Goal: Task Accomplishment & Management: Use online tool/utility

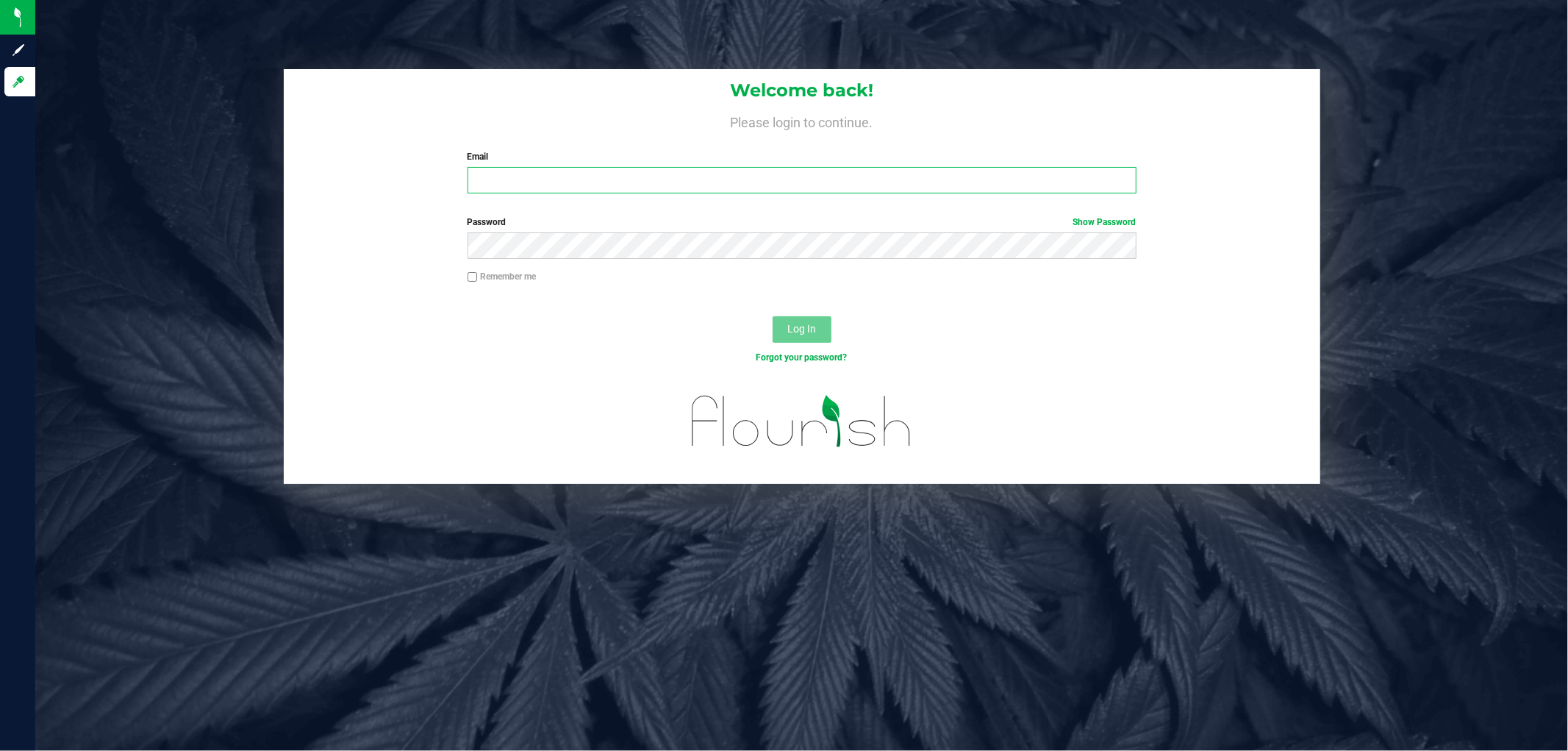
click at [630, 175] on input "Email" at bounding box center [802, 180] width 669 height 26
click at [567, 180] on input "Email" at bounding box center [802, 180] width 669 height 26
type input "sscaggs@liveparallel.com"
click at [606, 265] on div "Password Show Password" at bounding box center [802, 242] width 1037 height 55
click at [773, 317] on button "Log In" at bounding box center [802, 329] width 59 height 26
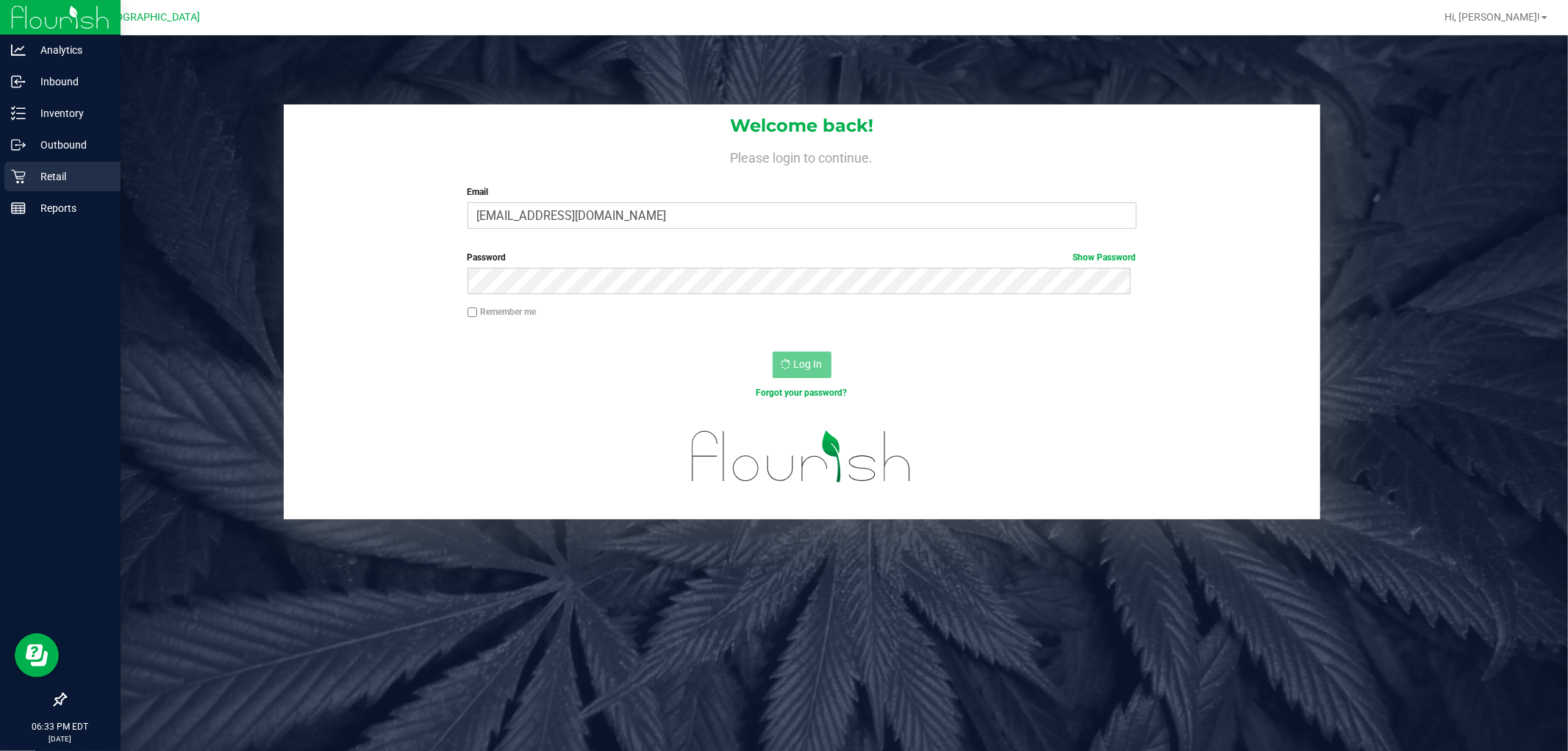
click at [61, 171] on p "Retail" at bounding box center [69, 176] width 88 height 18
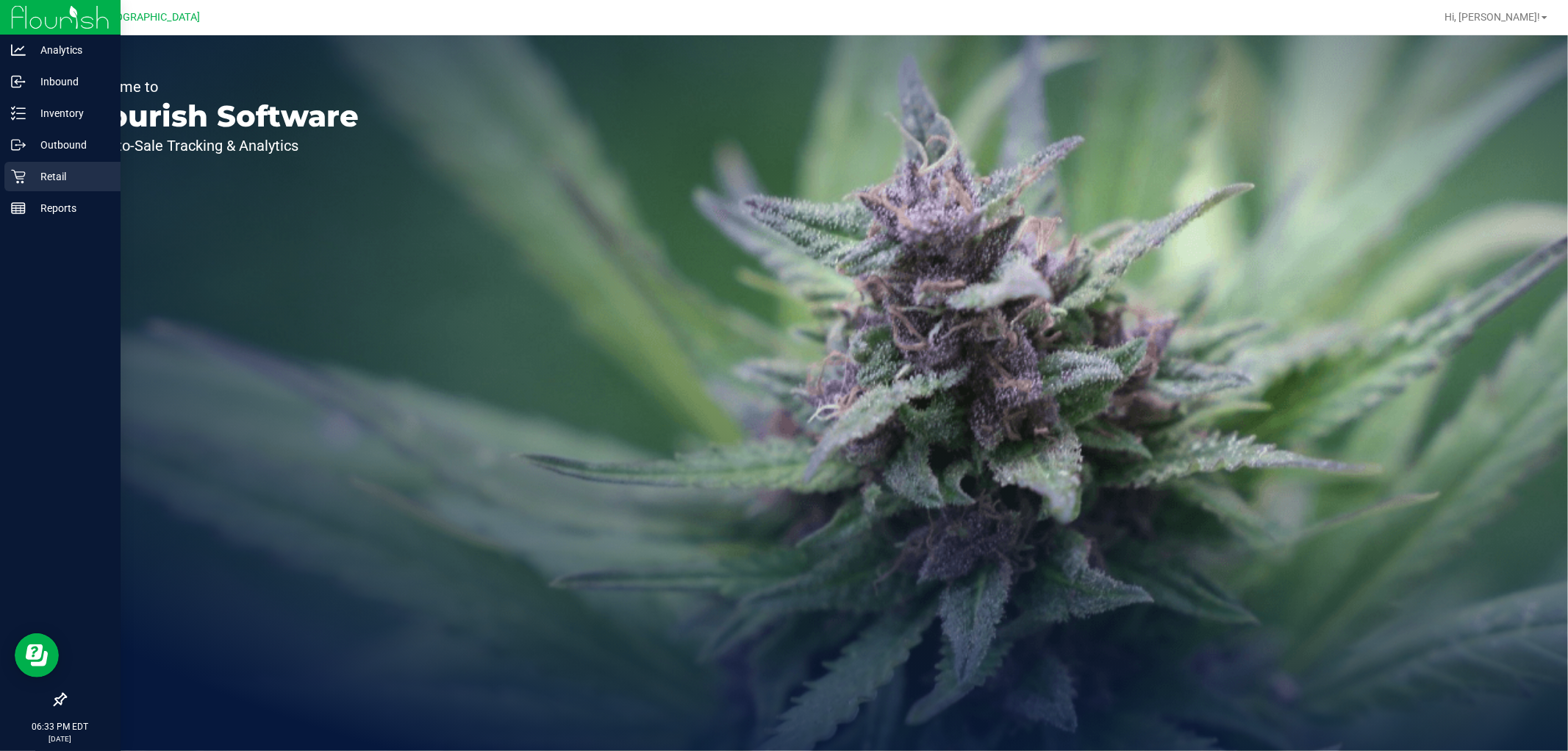
click at [35, 181] on p "Retail" at bounding box center [69, 176] width 88 height 18
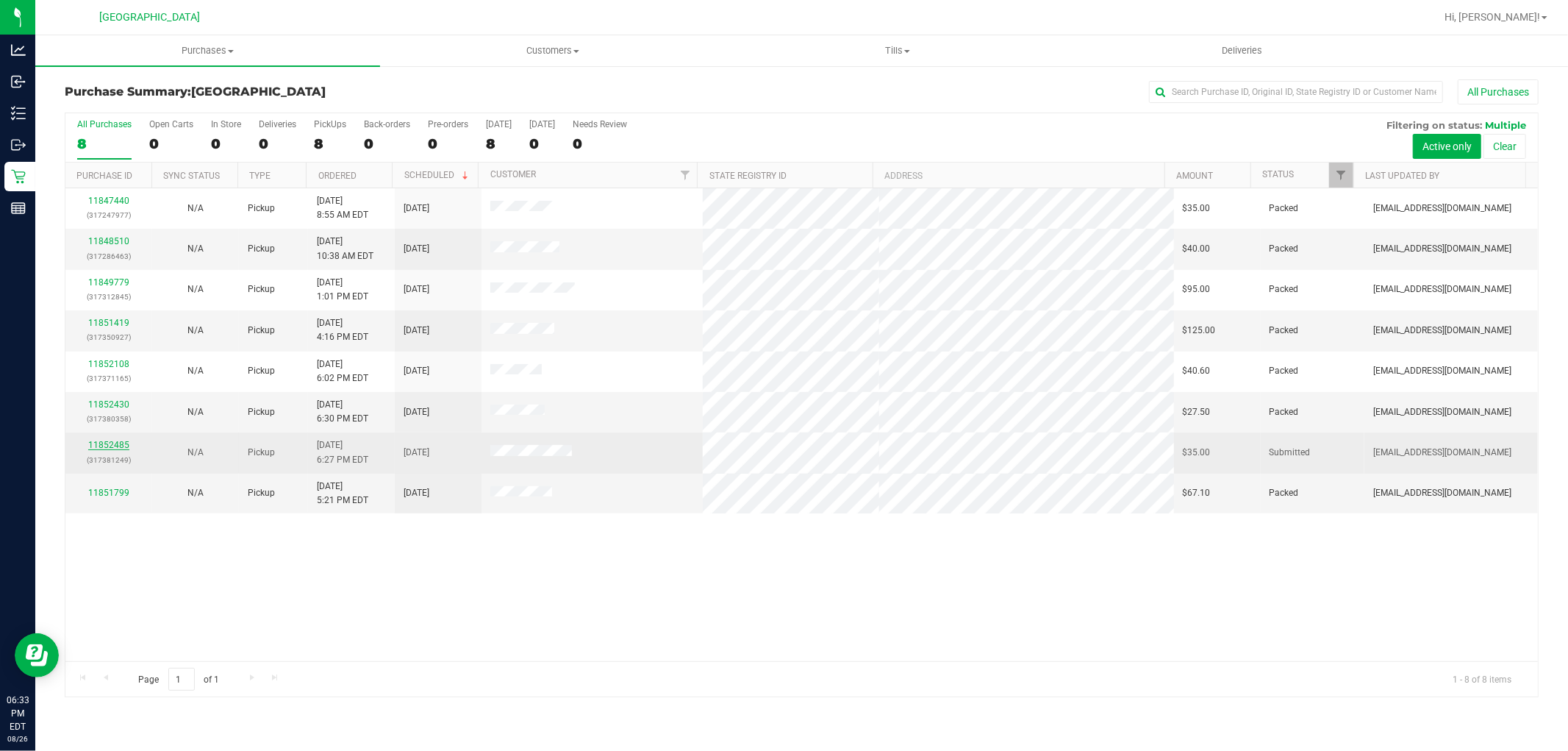
click at [98, 447] on link "11852485" at bounding box center [108, 445] width 41 height 10
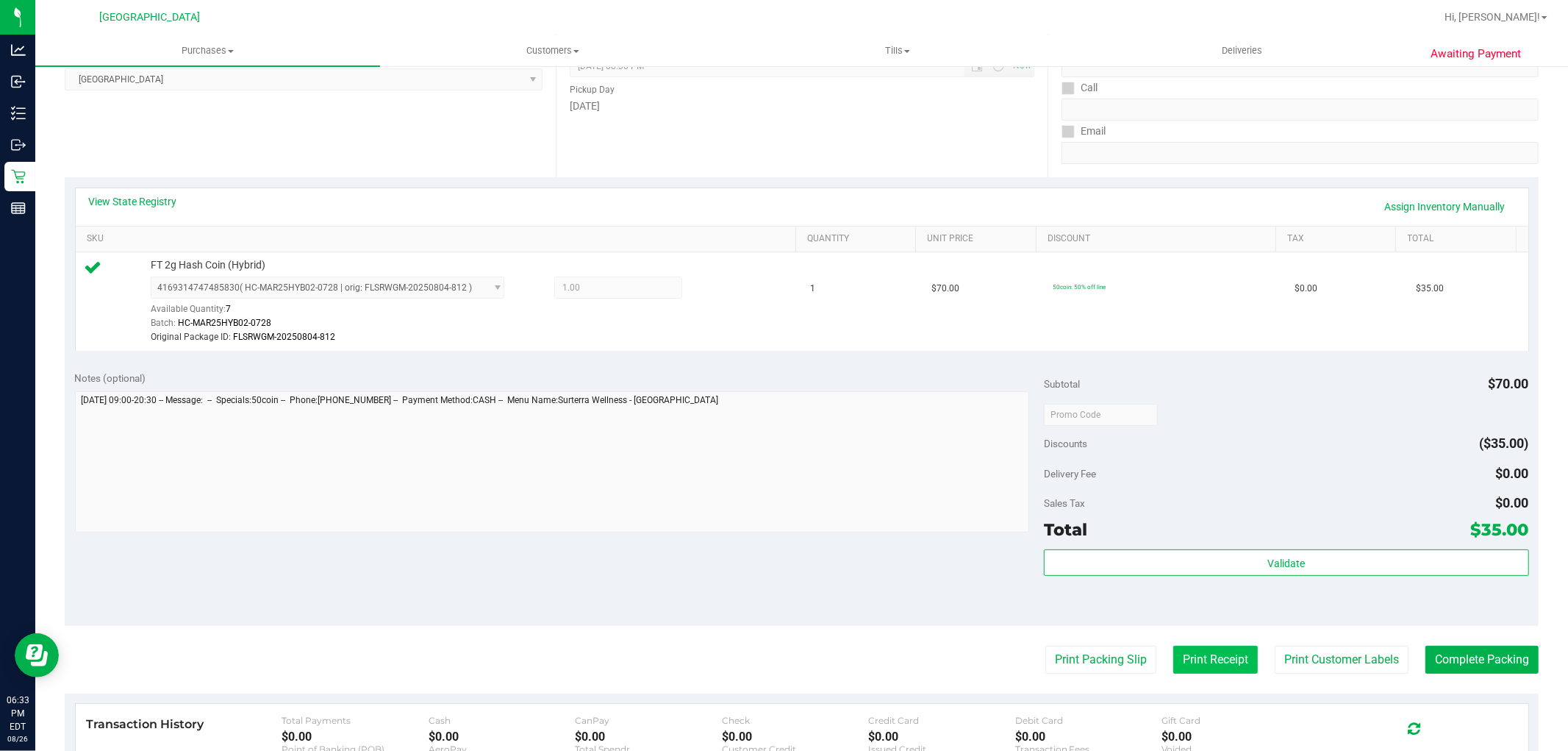
scroll to position [327, 0]
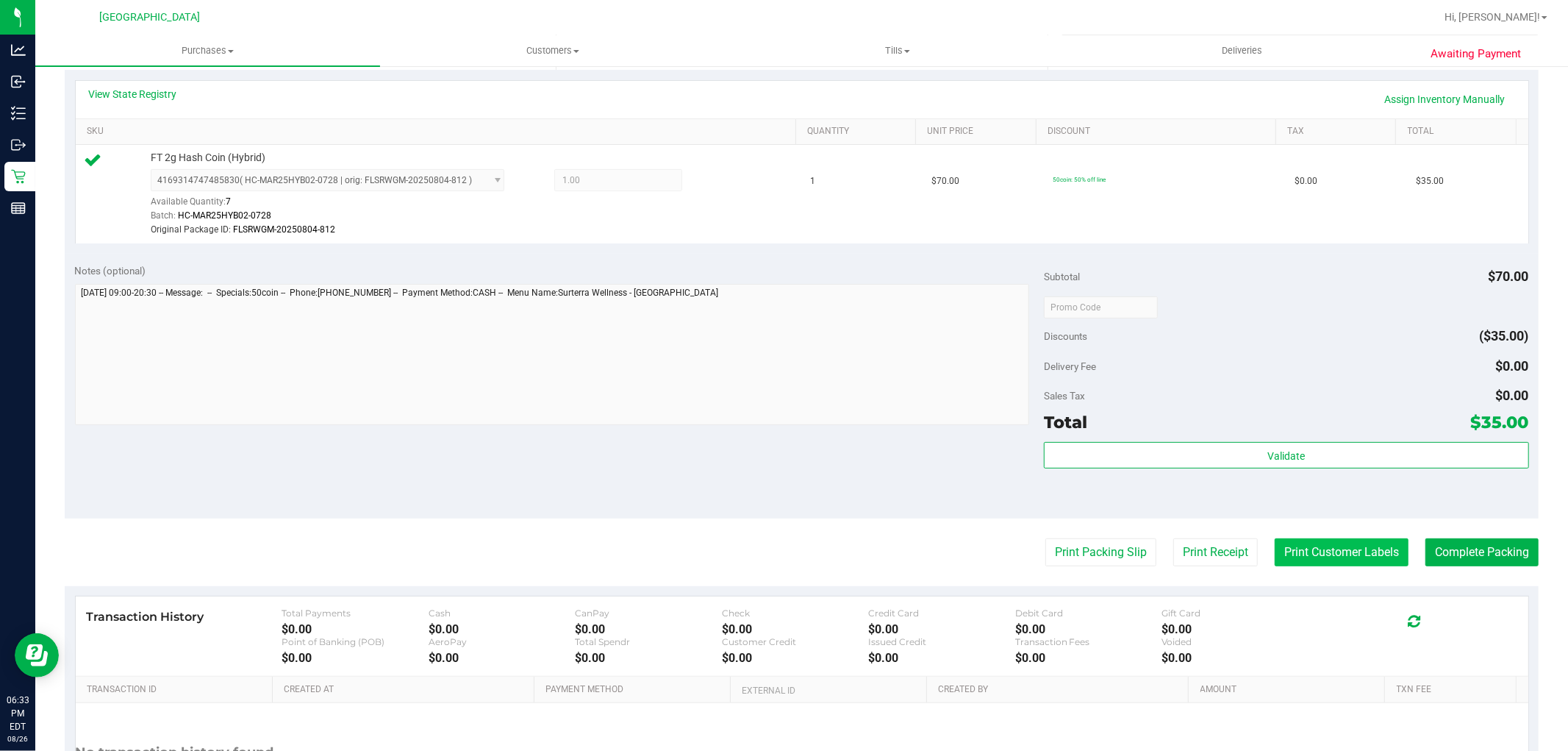
click at [1318, 542] on button "Print Customer Labels" at bounding box center [1341, 552] width 134 height 28
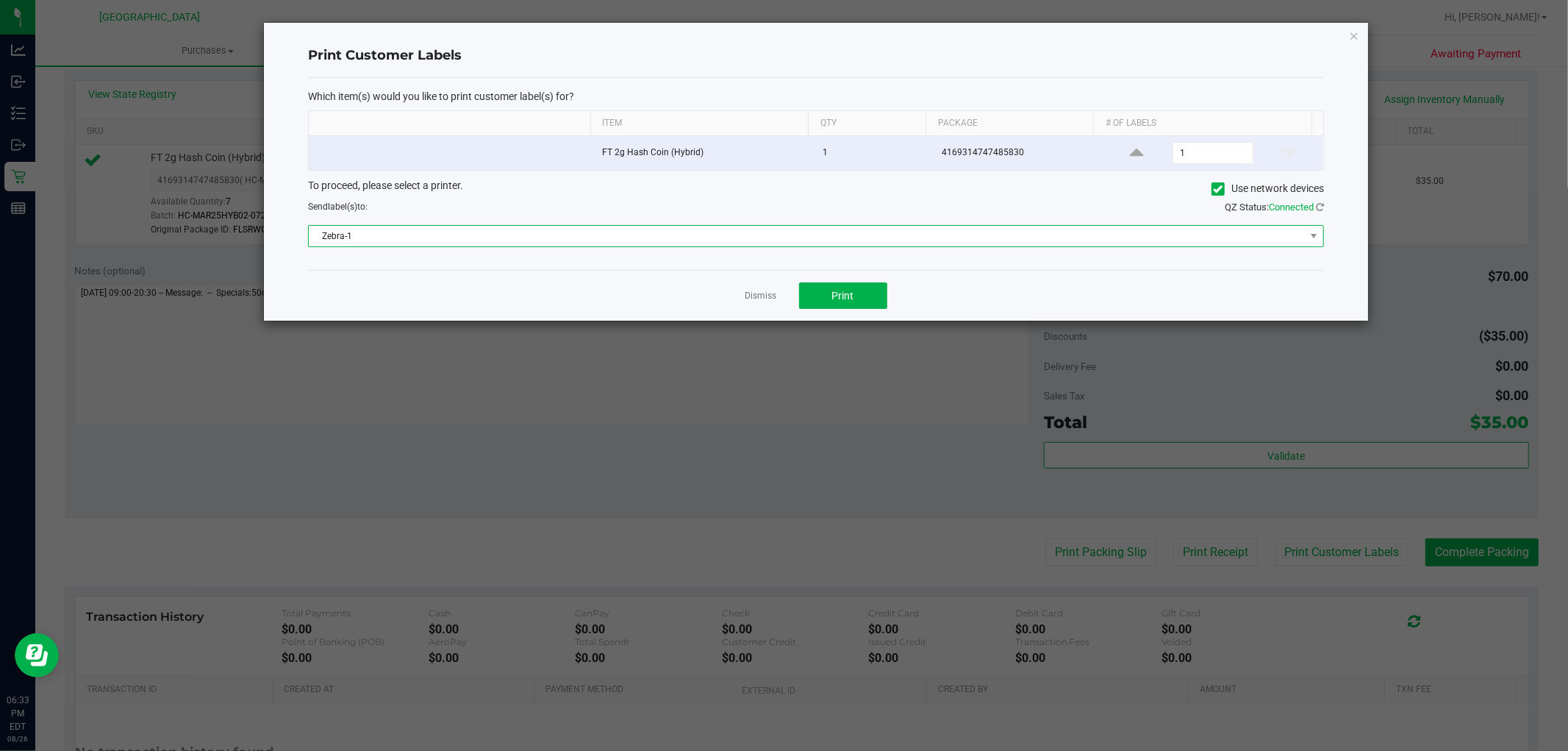
click at [678, 236] on span "Zebra-1" at bounding box center [807, 236] width 996 height 20
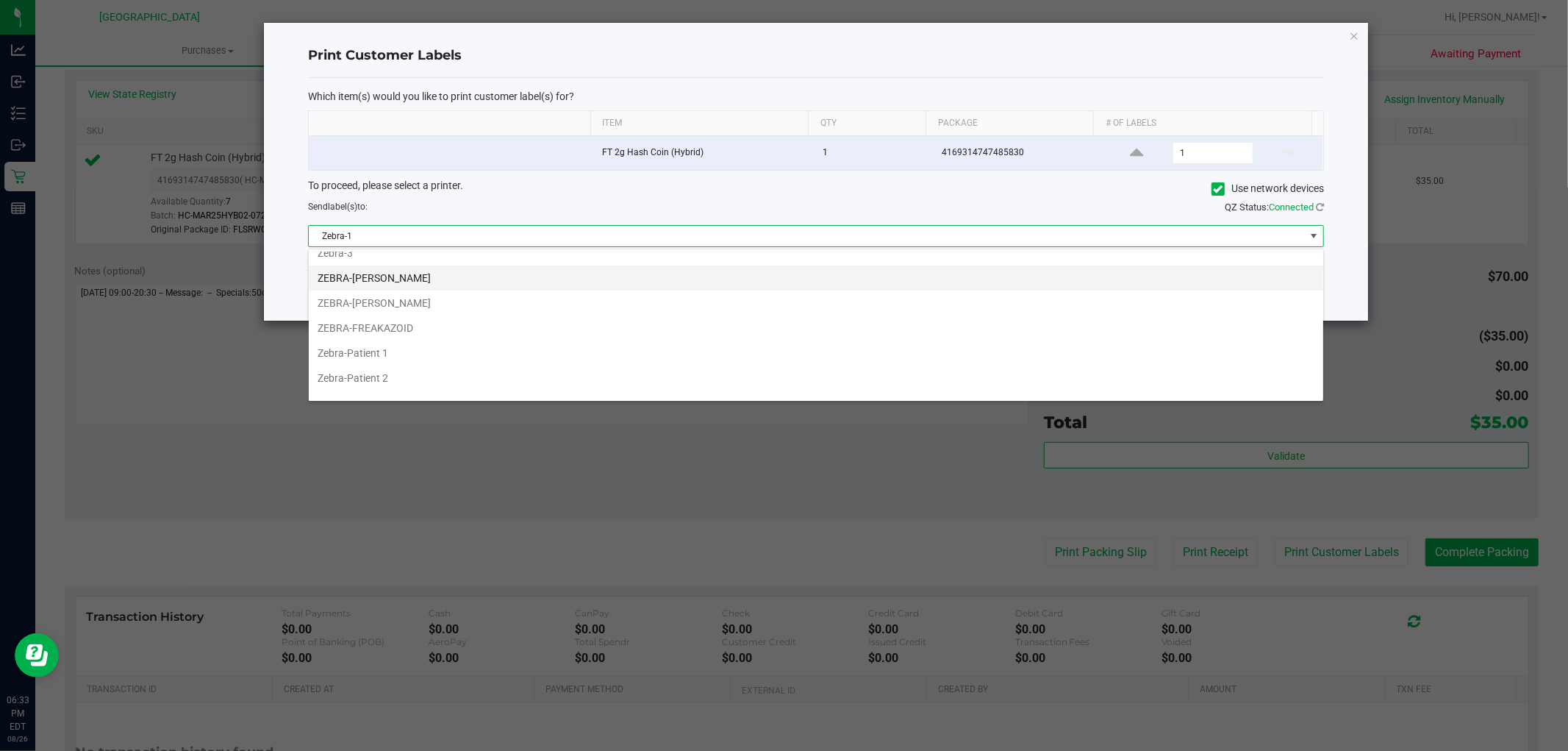
scroll to position [79, 0]
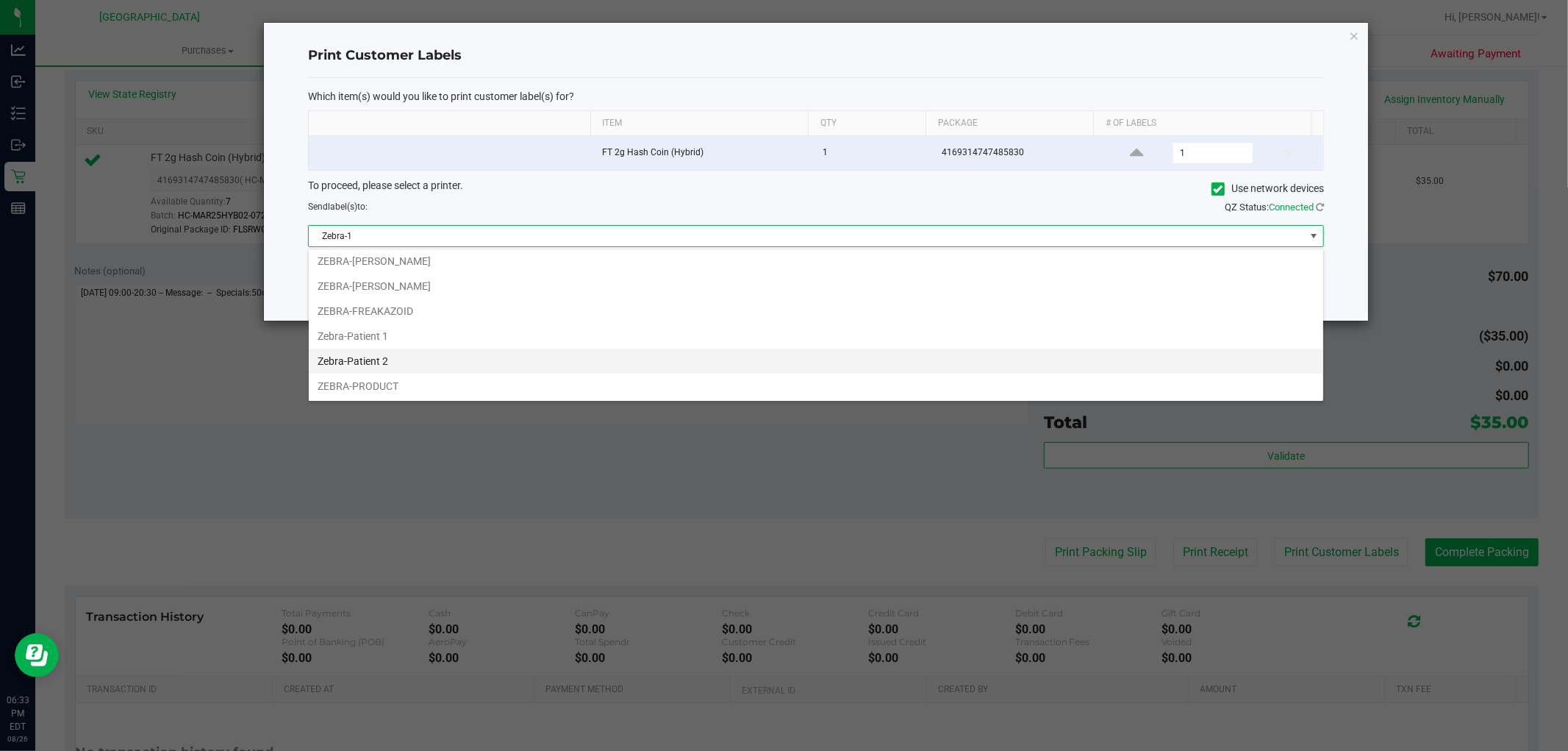
click at [452, 349] on li "Zebra-Patient 2" at bounding box center [816, 360] width 1014 height 25
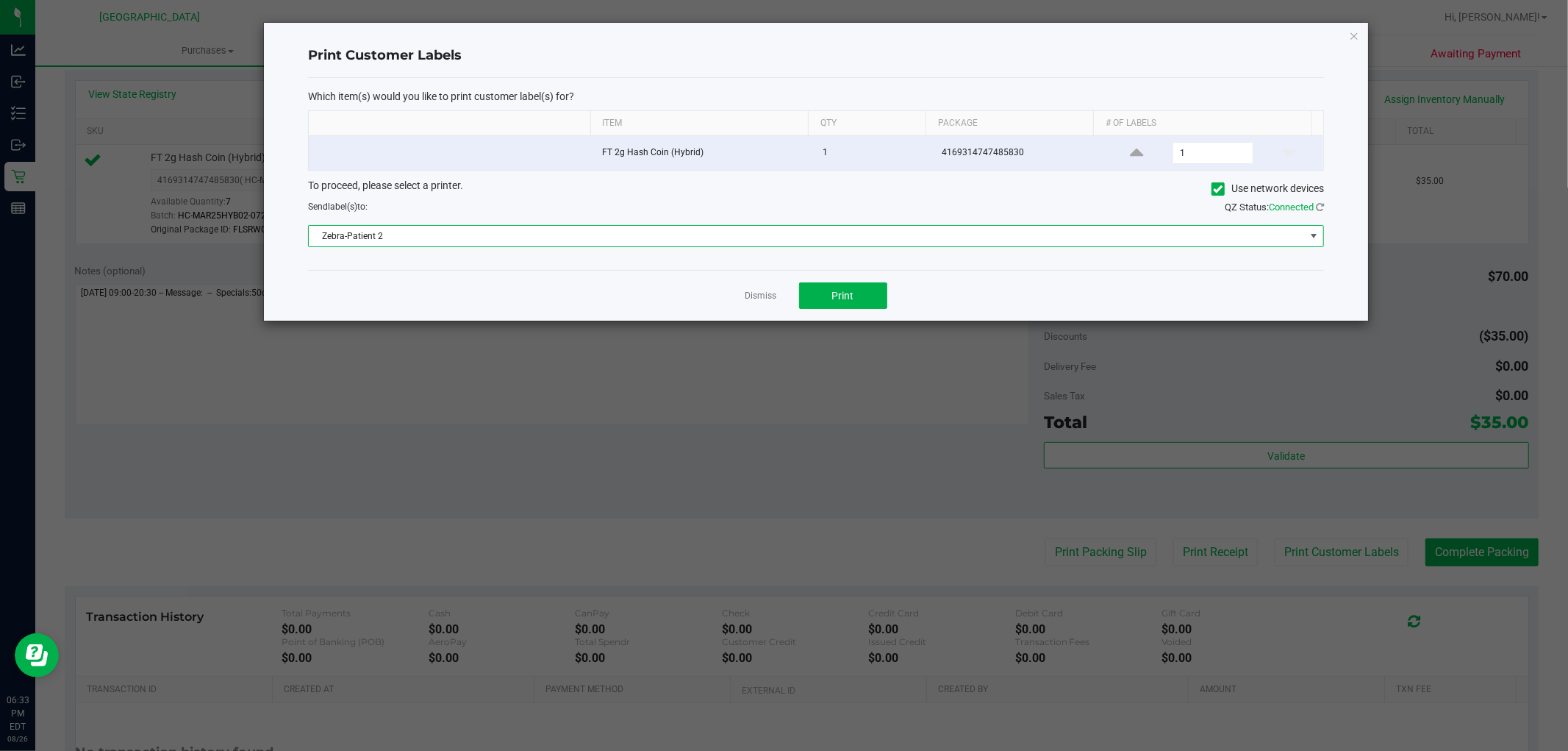
click at [503, 243] on span "Zebra-Patient 2" at bounding box center [807, 236] width 996 height 20
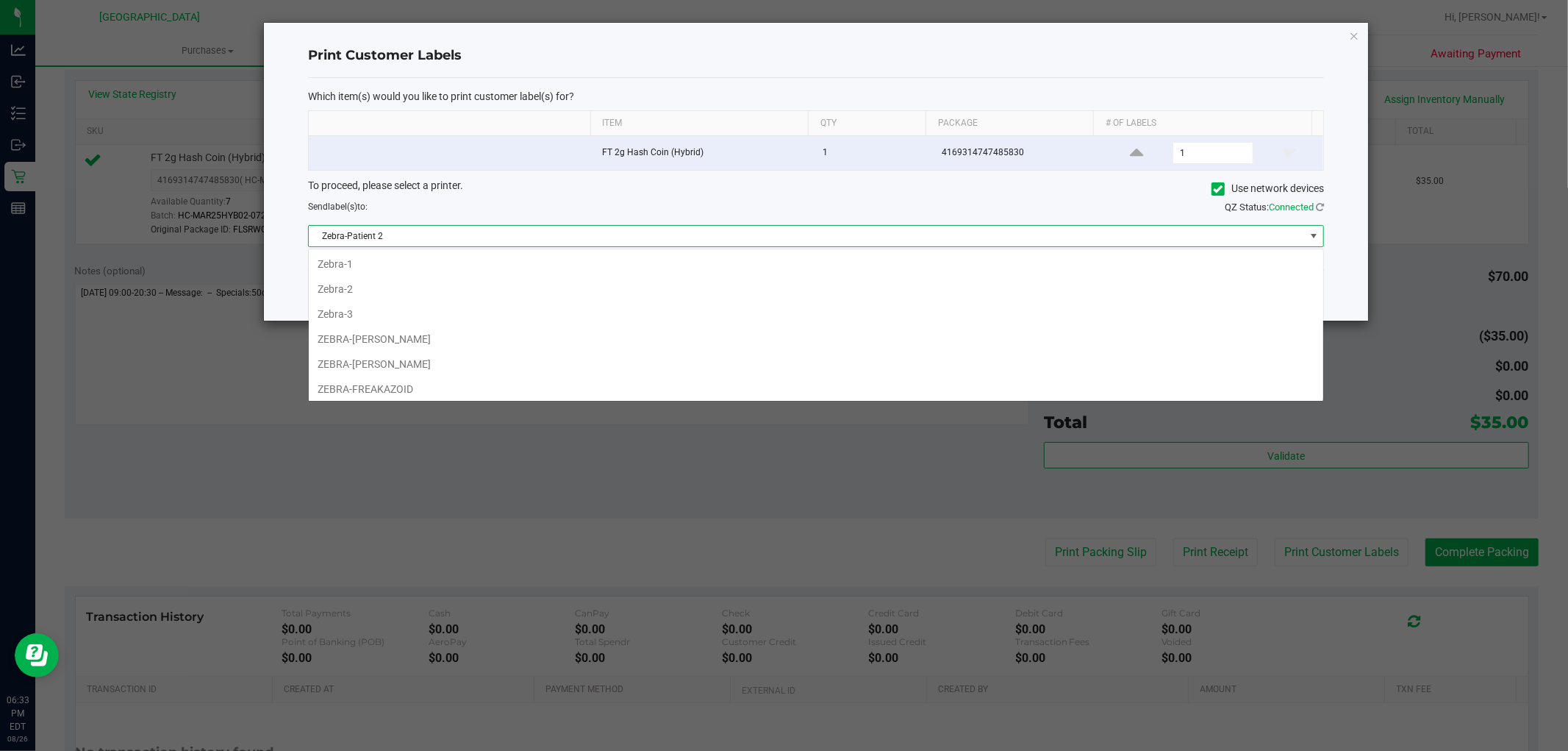
scroll to position [54, 0]
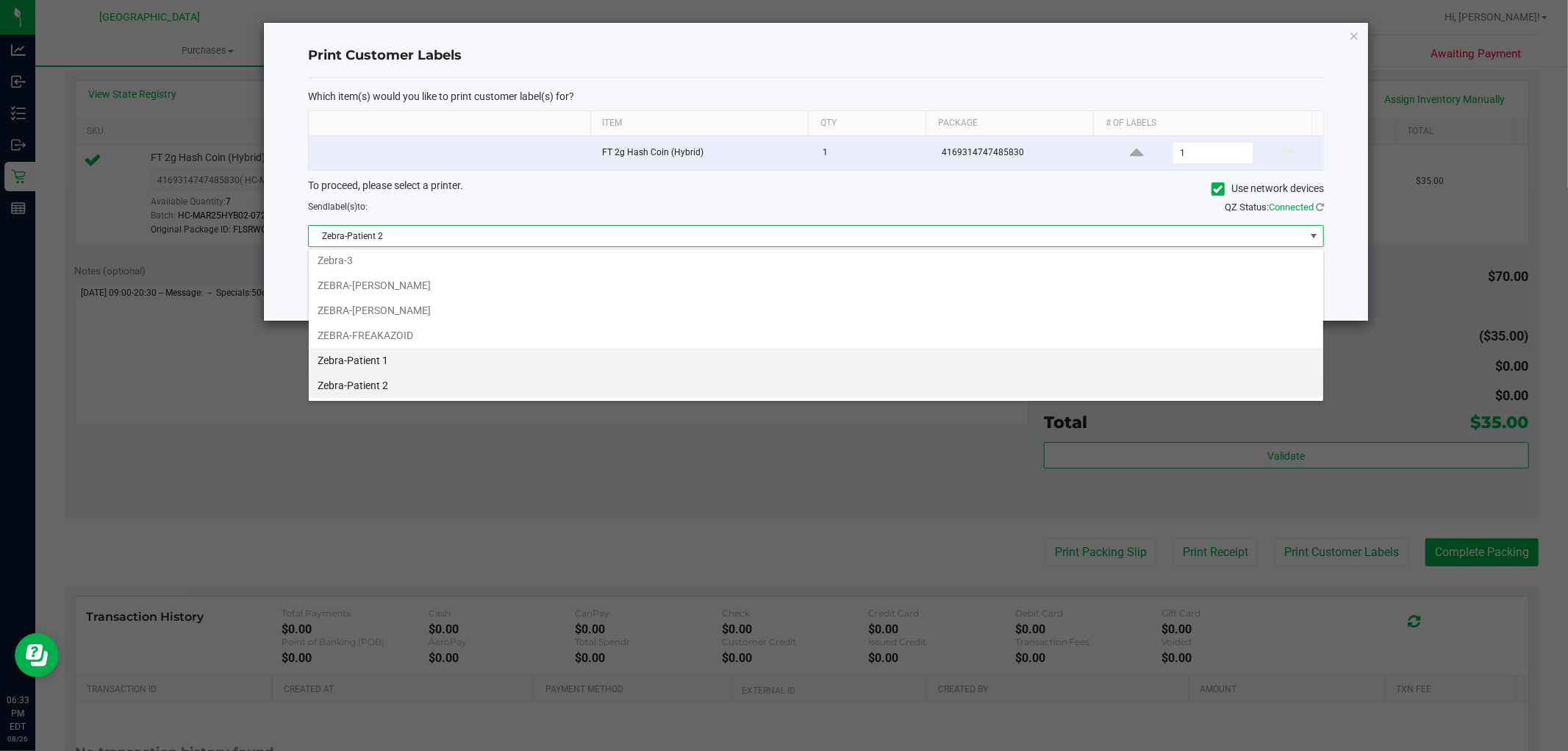
click at [443, 355] on li "Zebra-Patient 1" at bounding box center [816, 360] width 1014 height 25
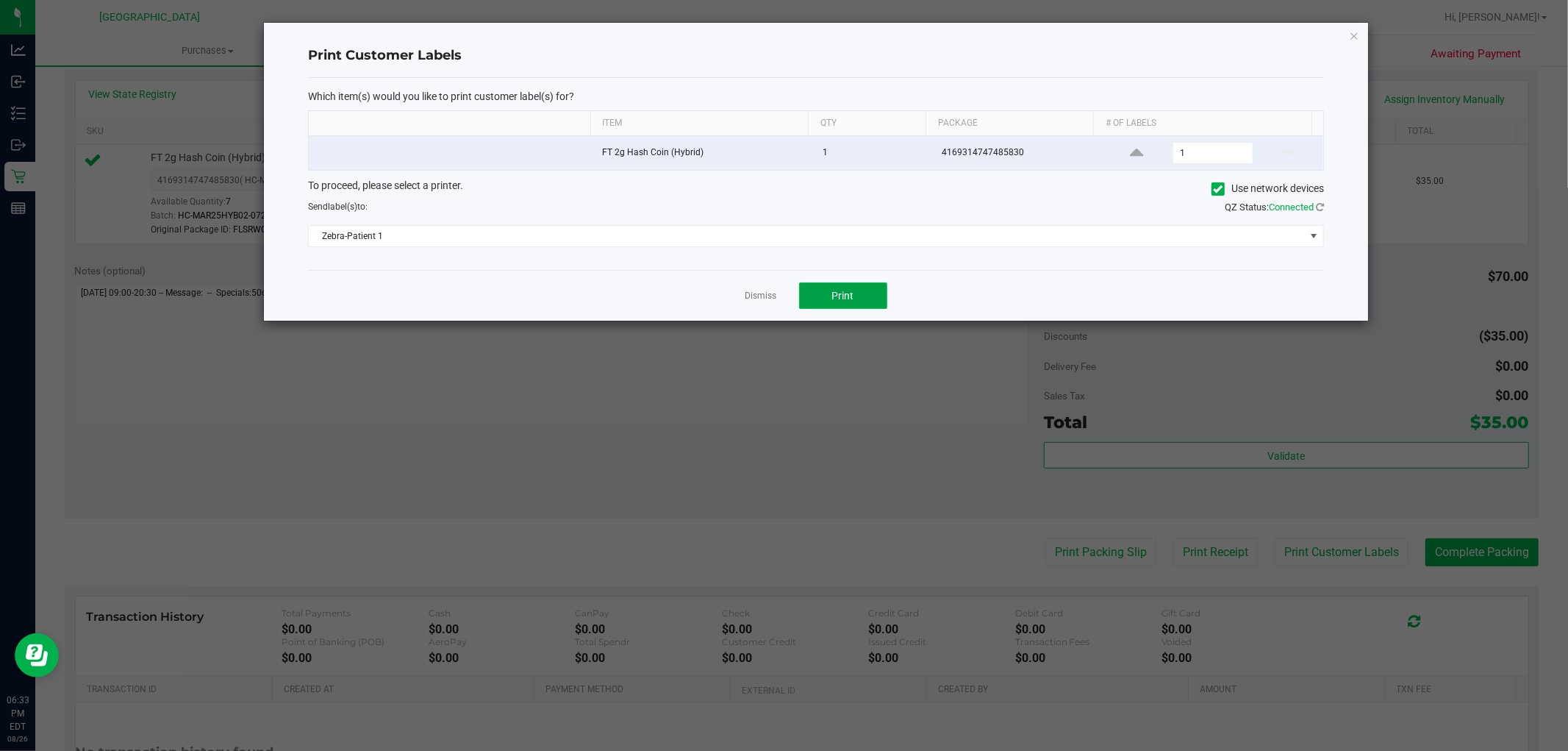
click at [874, 296] on button "Print" at bounding box center [843, 295] width 88 height 26
click at [839, 306] on div "Dismiss Print" at bounding box center [816, 294] width 1016 height 50
click at [847, 287] on button "Print" at bounding box center [843, 295] width 88 height 26
click at [1353, 38] on icon "button" at bounding box center [1354, 35] width 10 height 18
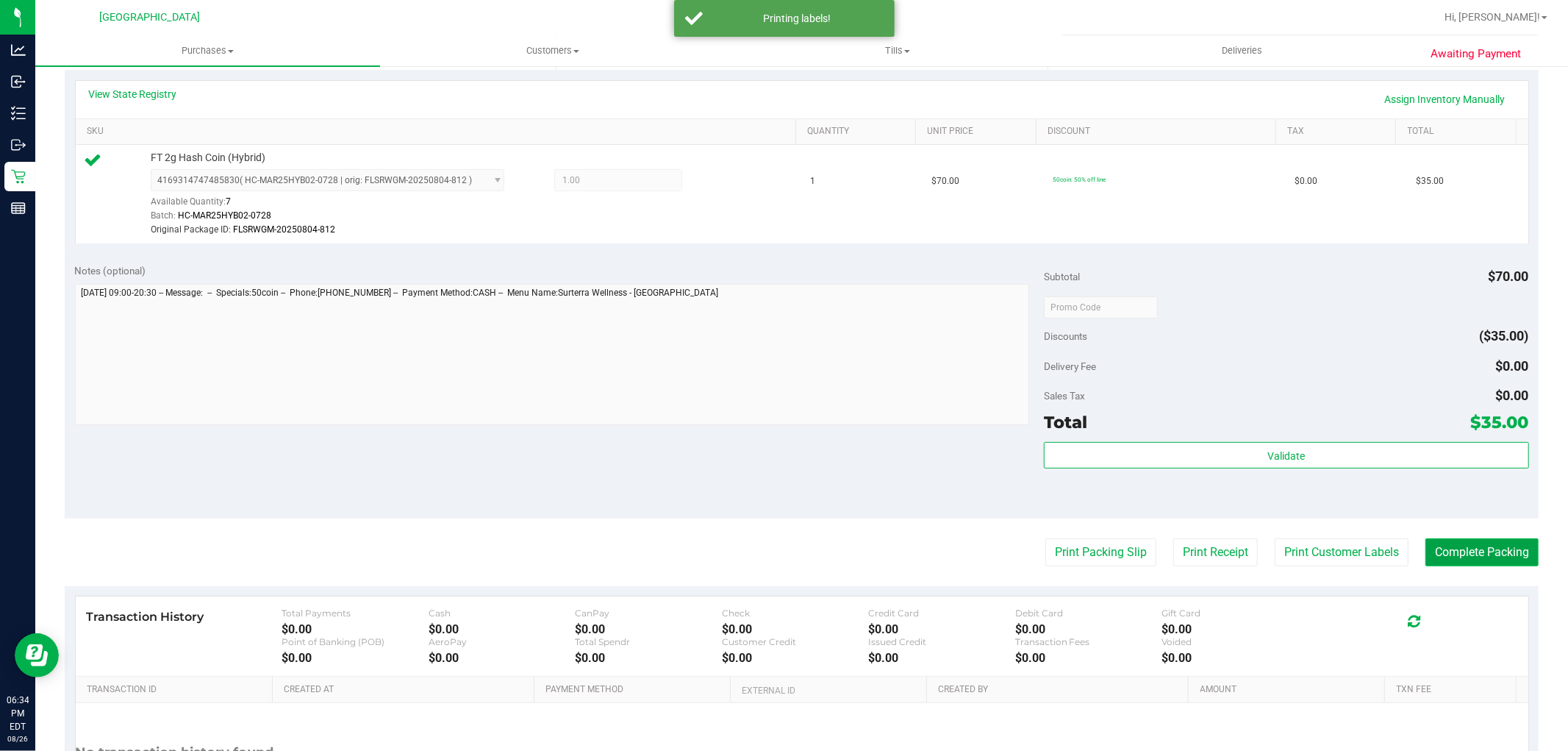
click at [1475, 549] on button "Complete Packing" at bounding box center [1482, 552] width 113 height 28
